Goal: Find specific page/section

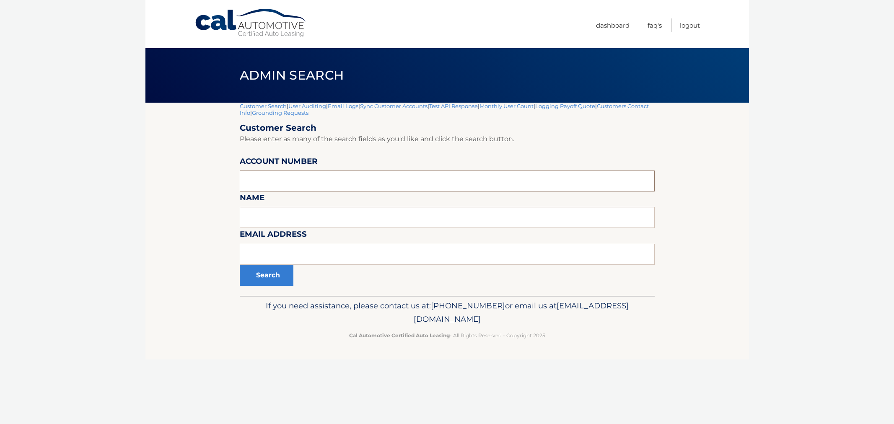
click at [328, 175] on input "text" at bounding box center [447, 181] width 415 height 21
paste input "44455912697"
type input "44455912697"
click at [308, 109] on link "Grounding Requests" at bounding box center [280, 112] width 57 height 7
click at [392, 179] on input "tel" at bounding box center [447, 181] width 415 height 21
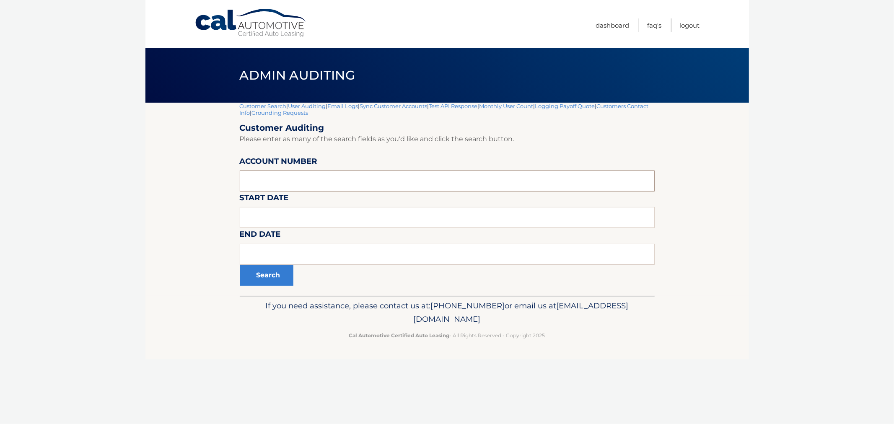
paste input "44455912697"
type input "44455912697"
click at [277, 266] on button "Search" at bounding box center [267, 275] width 54 height 21
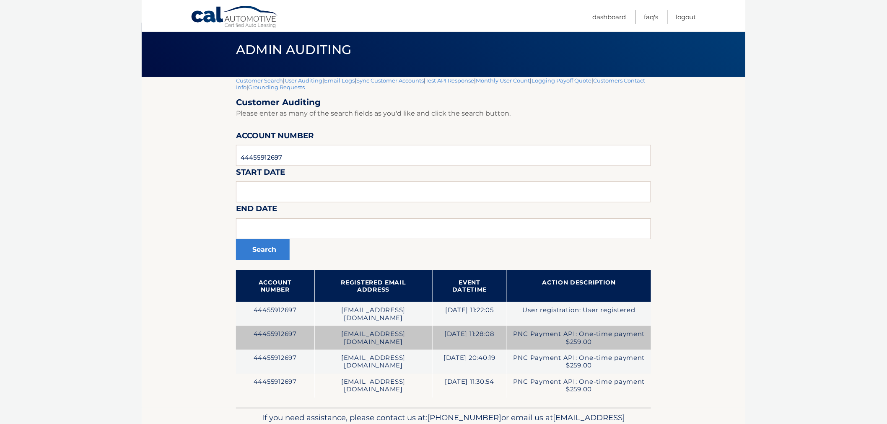
scroll to position [47, 0]
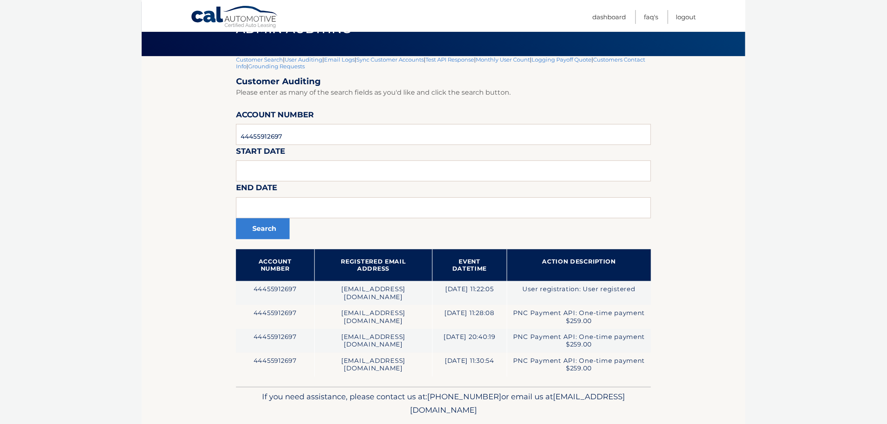
drag, startPoint x: 558, startPoint y: 406, endPoint x: 227, endPoint y: 337, distance: 338.5
click at [233, 328] on div "Cal Automotive Menu Dashboard FAQ's Logout |" at bounding box center [443, 165] width 603 height 424
click at [227, 337] on section "Customer Search | User Auditing | Email Logs | Sync Customer Accounts | Test AP…" at bounding box center [443, 221] width 603 height 331
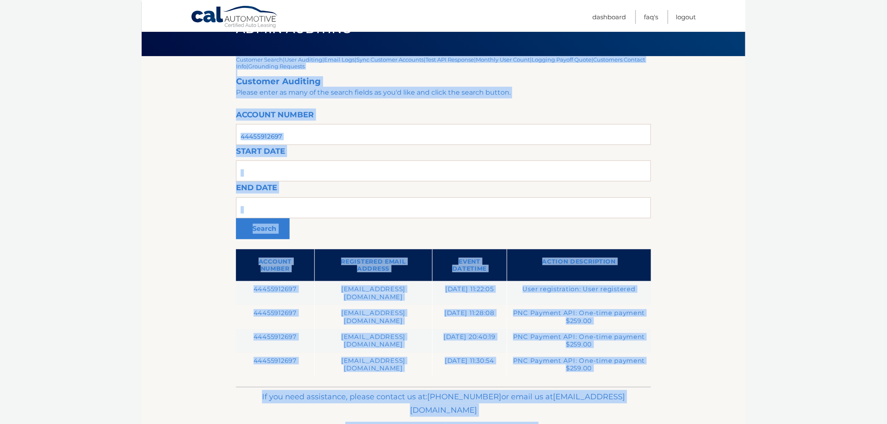
drag, startPoint x: 233, startPoint y: 277, endPoint x: 548, endPoint y: 412, distance: 342.1
click at [534, 377] on div "Cal Automotive Menu Dashboard FAQ's Logout |" at bounding box center [443, 165] width 603 height 424
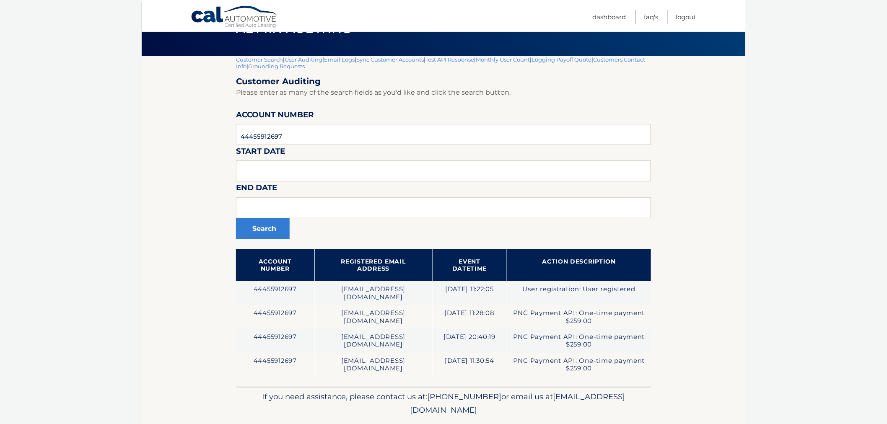
click at [548, 412] on div "If you need assistance, please contact us at: 609-807-3200 or email us at Custo…" at bounding box center [443, 410] width 415 height 47
drag, startPoint x: 556, startPoint y: 418, endPoint x: 220, endPoint y: 273, distance: 365.7
click at [220, 273] on div "Cal Automotive Menu Dashboard FAQ's Logout |" at bounding box center [443, 165] width 603 height 424
drag, startPoint x: 215, startPoint y: 271, endPoint x: 186, endPoint y: 85, distance: 187.9
click at [211, 256] on section "Customer Search | User Auditing | Email Logs | Sync Customer Accounts | Test AP…" at bounding box center [443, 221] width 603 height 331
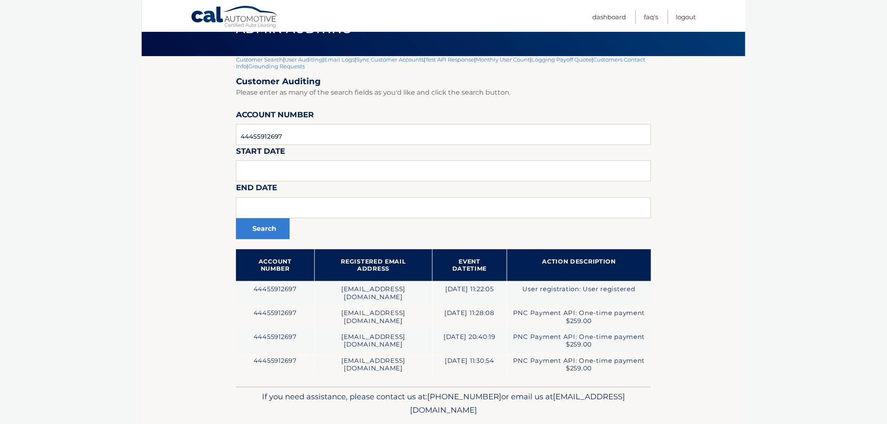
click at [792, 230] on body "Cal Automotive Menu Dashboard FAQ's Logout |" at bounding box center [443, 165] width 887 height 424
click at [244, 60] on link "Customer Search" at bounding box center [259, 59] width 47 height 7
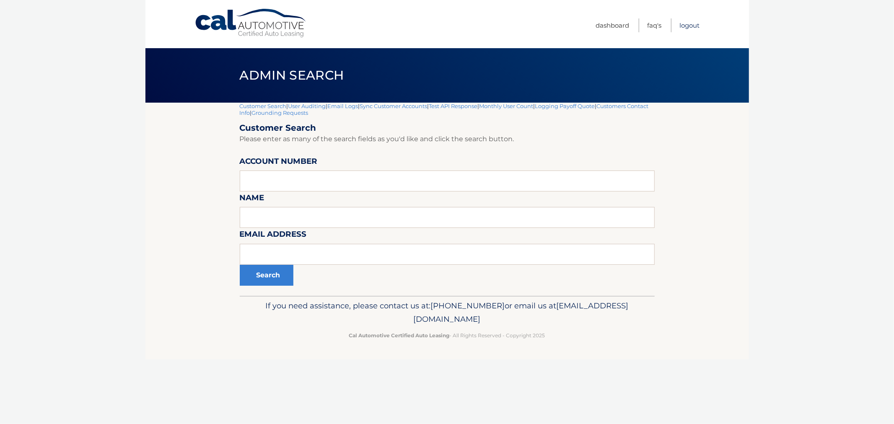
click at [682, 22] on link "Logout" at bounding box center [690, 25] width 20 height 14
